Goal: Unclear

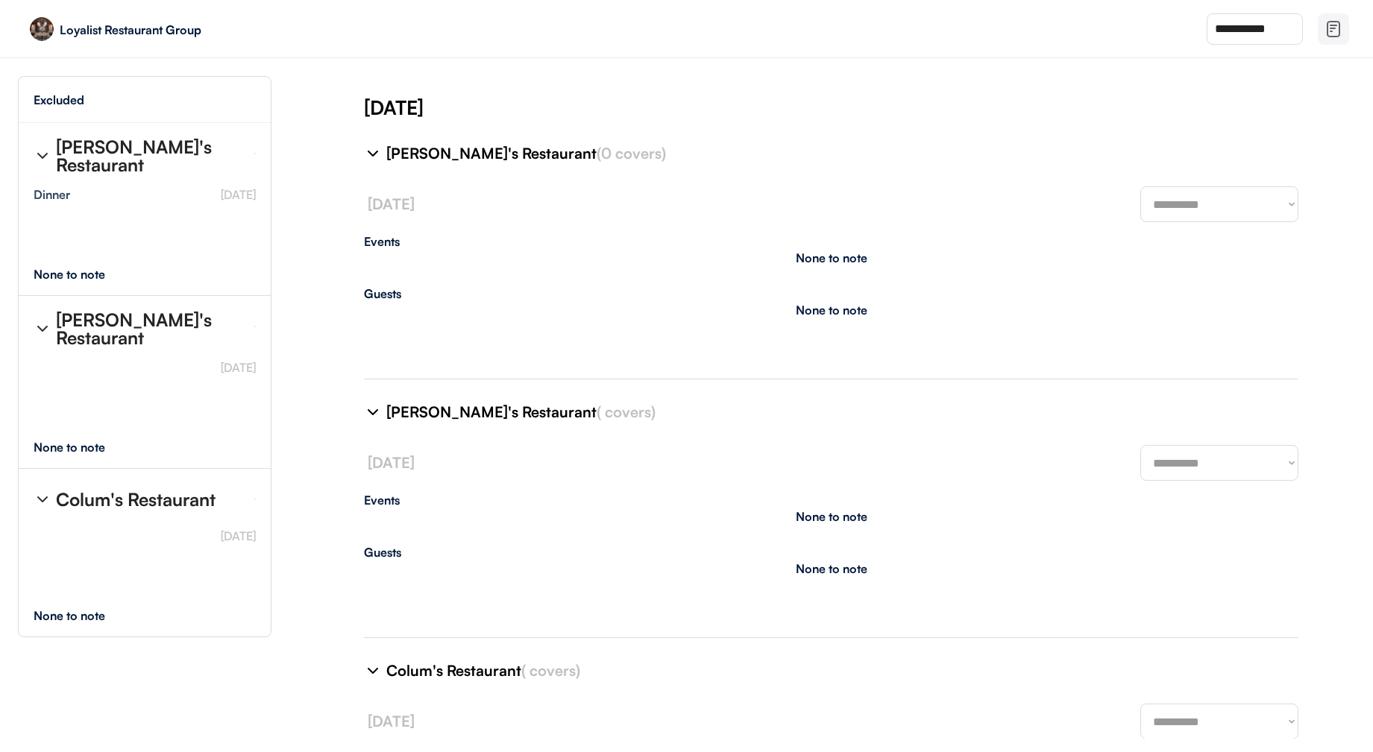
select select "********"
